Goal: Find specific page/section

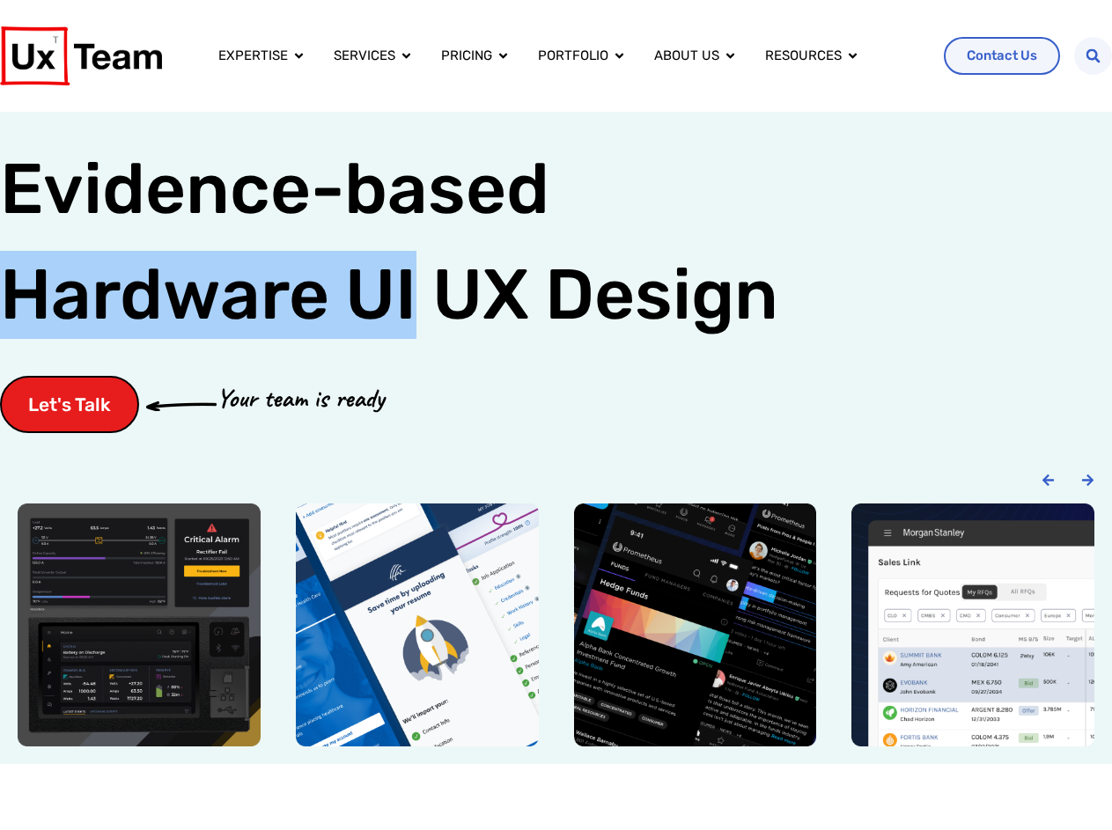
click at [555, 415] on div "Let's Talk Your team is ready" at bounding box center [556, 404] width 1112 height 57
click at [1092, 55] on icon "Search" at bounding box center [1092, 55] width 15 height 15
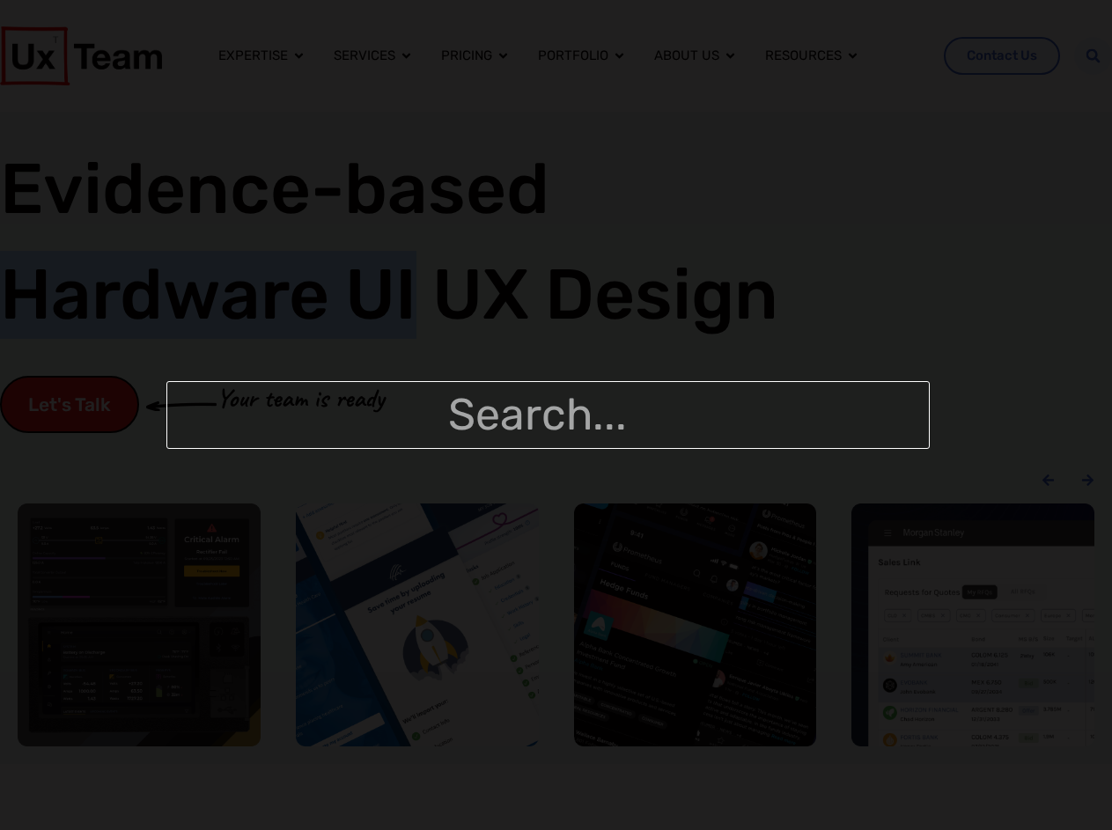
click at [555, 625] on div "Carousel" at bounding box center [556, 624] width 1077 height 243
click at [1047, 480] on div "Search" at bounding box center [556, 415] width 1112 height 830
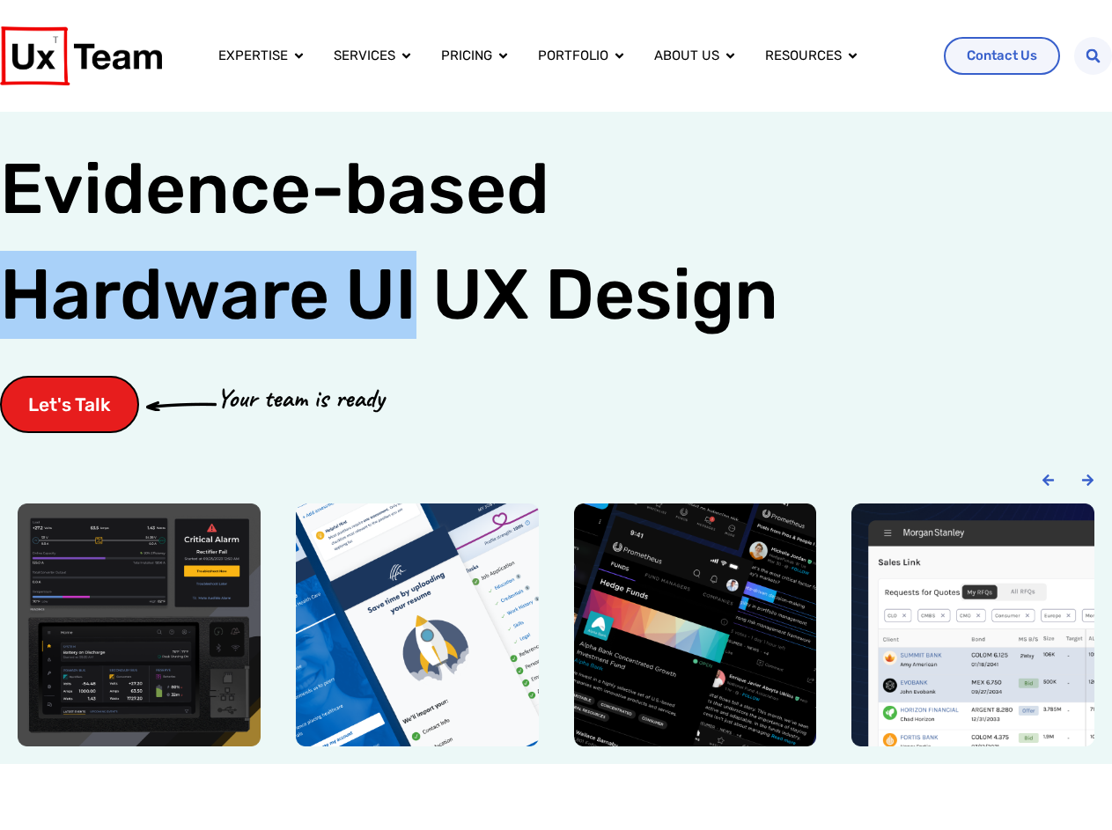
click at [1087, 480] on icon "Next slide" at bounding box center [1087, 479] width 11 height 11
